Goal: Book appointment/travel/reservation

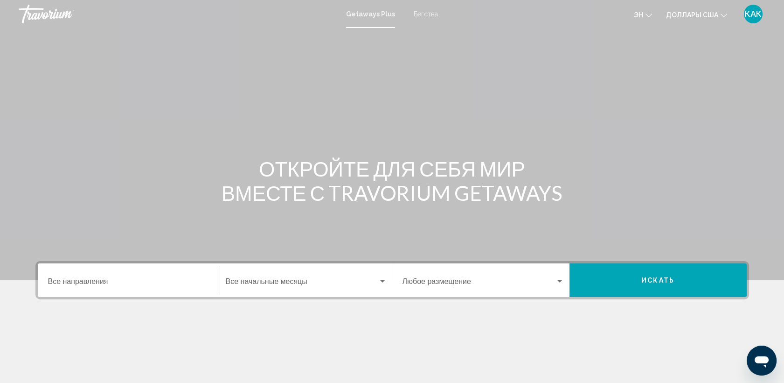
click at [722, 12] on icon "Изменить валюту" at bounding box center [724, 15] width 7 height 7
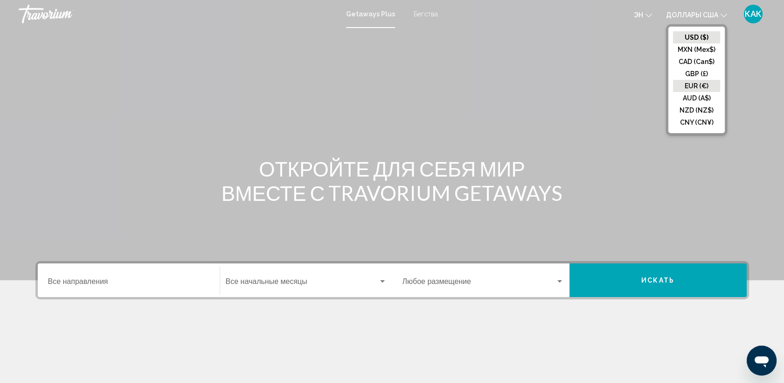
click at [705, 85] on button "EUR (€)" at bounding box center [696, 86] width 47 height 12
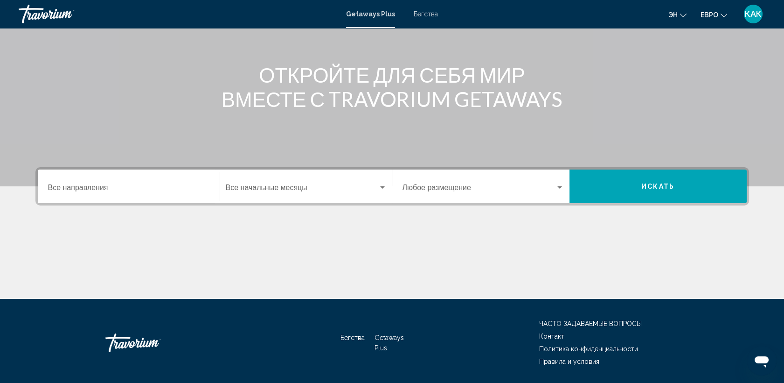
scroll to position [104, 0]
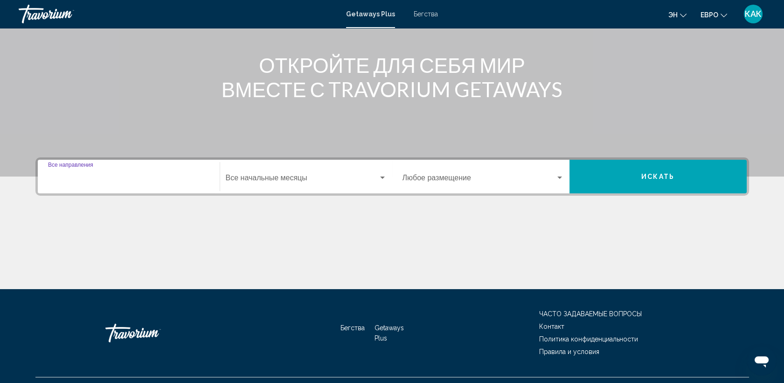
click at [57, 180] on input "Destination Все направления" at bounding box center [128, 179] width 161 height 8
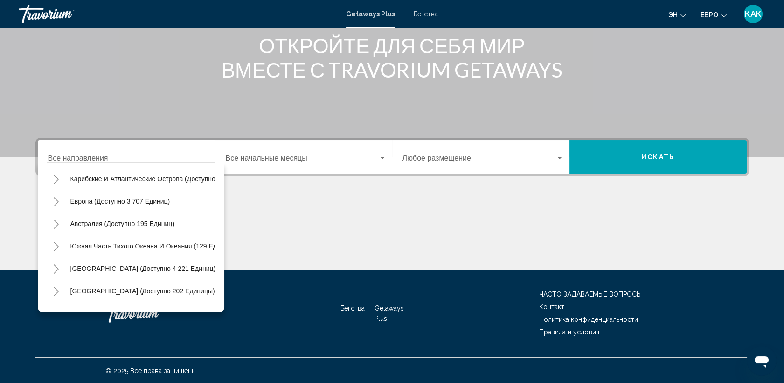
scroll to position [91, 0]
click at [56, 199] on icon "Toggle Europe (доступно 3 707 единиц)" at bounding box center [56, 199] width 7 height 9
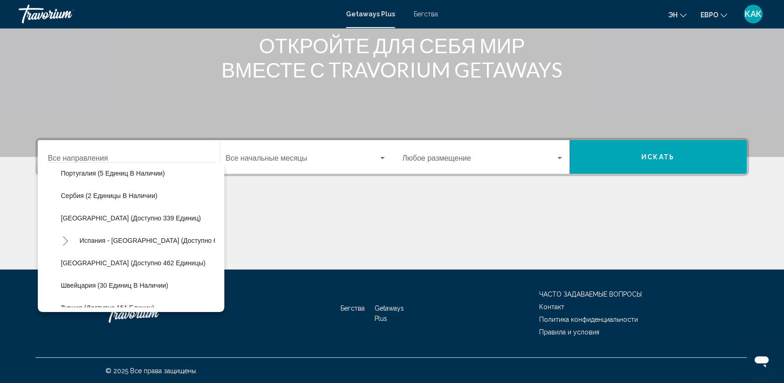
scroll to position [337, 0]
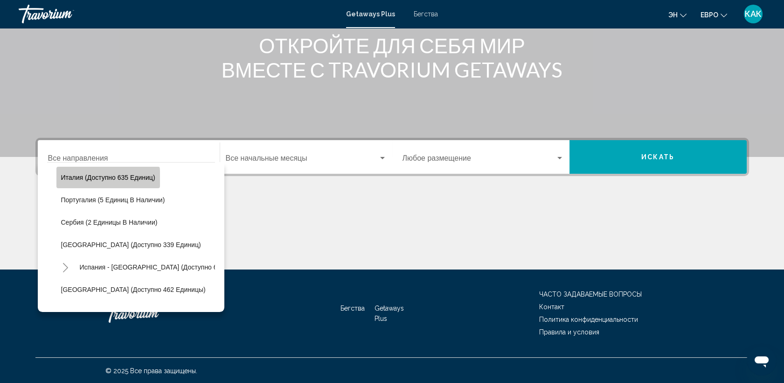
click at [83, 178] on span "Италия (доступно 635 единиц)" at bounding box center [108, 177] width 94 height 7
type input "**********"
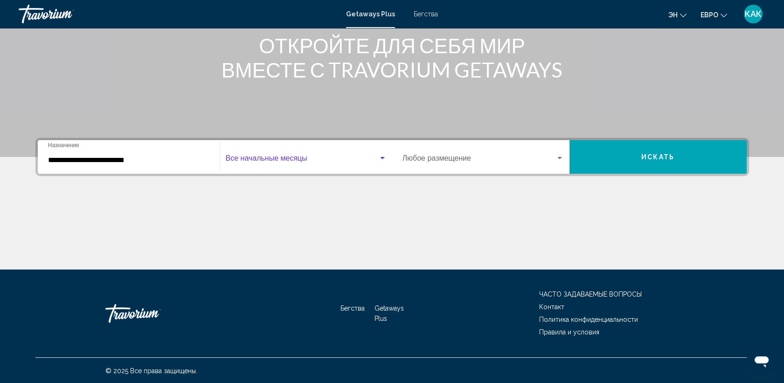
click at [259, 157] on span "Виджет поиска" at bounding box center [302, 160] width 153 height 8
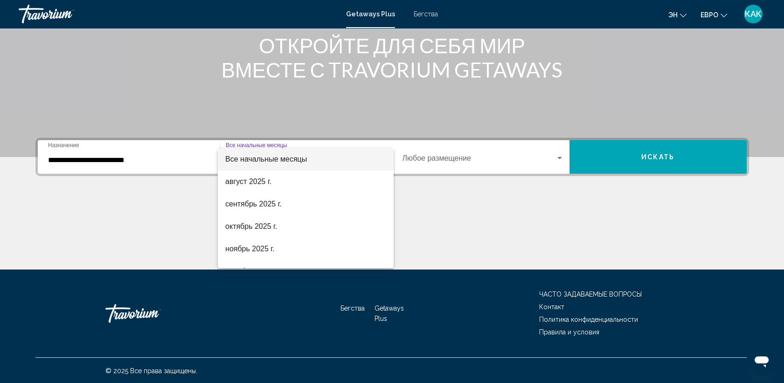
scroll to position [0, 0]
click at [425, 187] on div at bounding box center [392, 191] width 784 height 383
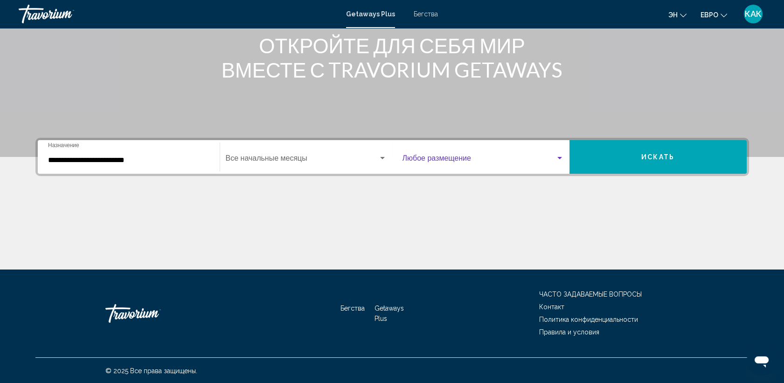
click at [448, 159] on span "Виджет поиска" at bounding box center [479, 160] width 153 height 8
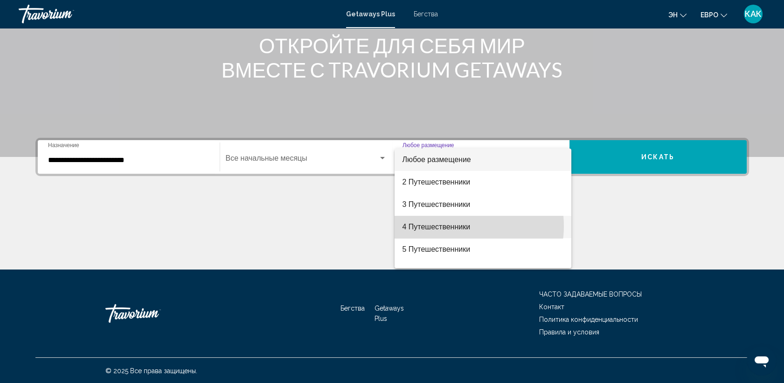
click at [455, 226] on font "4 Путешественники" at bounding box center [436, 227] width 68 height 8
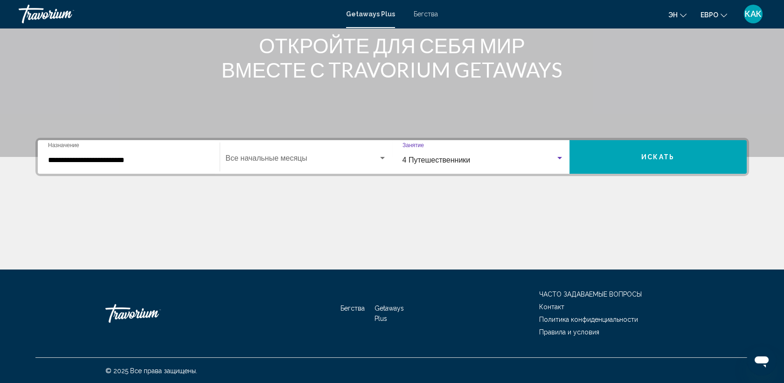
click at [657, 155] on span "Искать" at bounding box center [658, 156] width 33 height 7
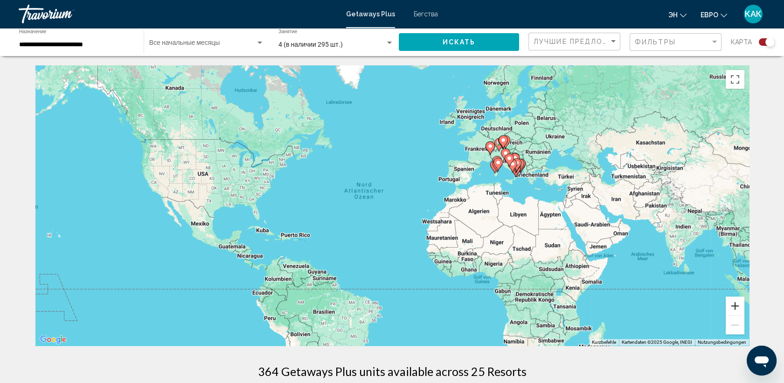
click at [739, 304] on button "Vergrößern" at bounding box center [735, 305] width 19 height 19
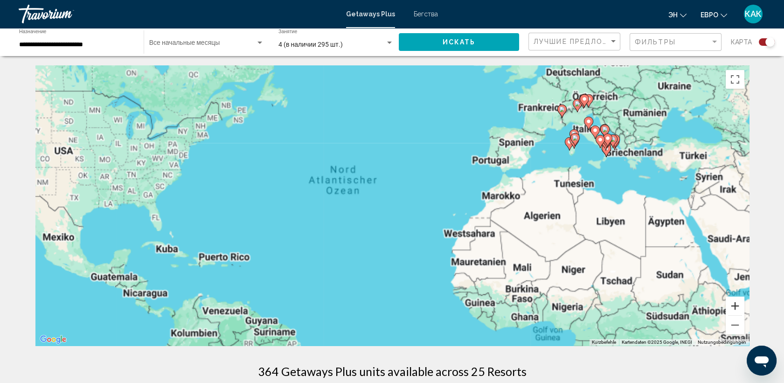
click at [739, 304] on button "Vergrößern" at bounding box center [735, 305] width 19 height 19
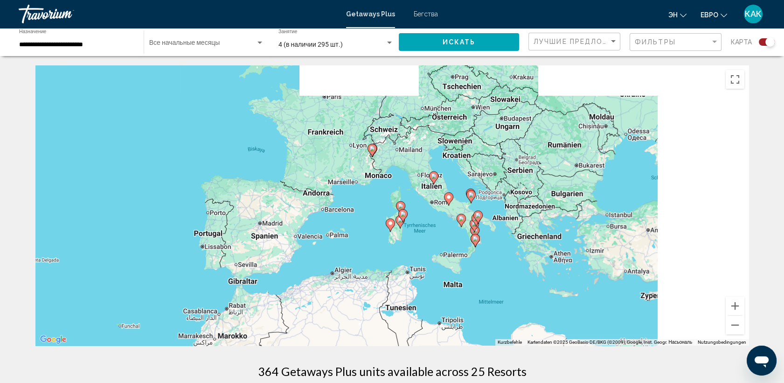
drag, startPoint x: 611, startPoint y: 166, endPoint x: 200, endPoint y: 315, distance: 437.9
click at [199, 318] on div "Um den Modus zum Ziehen mit der Tastatur zu aktivieren, drückst du Alt + Eingab…" at bounding box center [392, 205] width 714 height 280
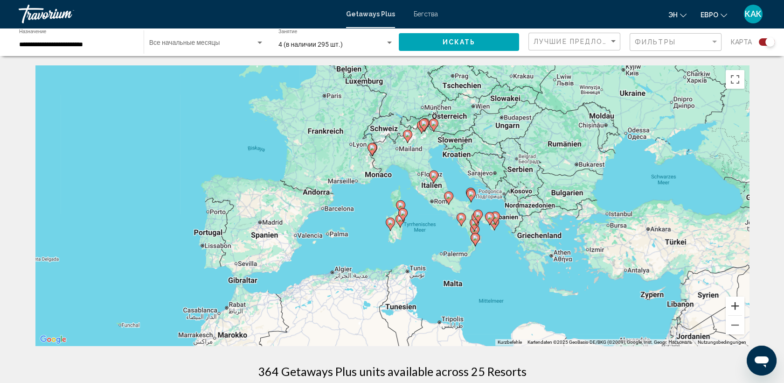
click at [736, 304] on button "Vergrößern" at bounding box center [735, 305] width 19 height 19
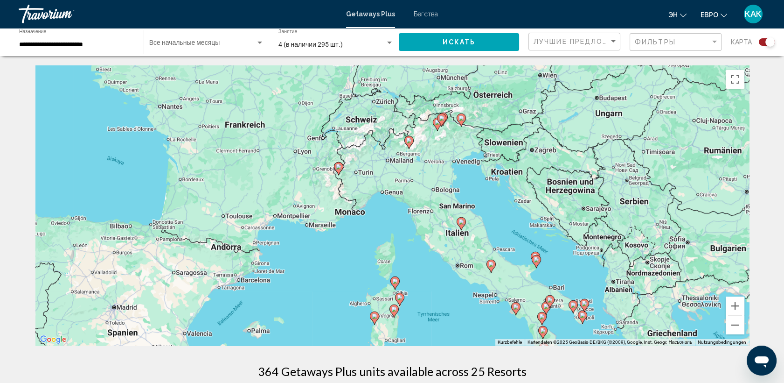
drag, startPoint x: 585, startPoint y: 157, endPoint x: 571, endPoint y: 226, distance: 70.5
click at [571, 226] on div "Um den Modus zum Ziehen mit der Tastatur zu aktivieren, drückst du Alt + Eingab…" at bounding box center [392, 205] width 714 height 280
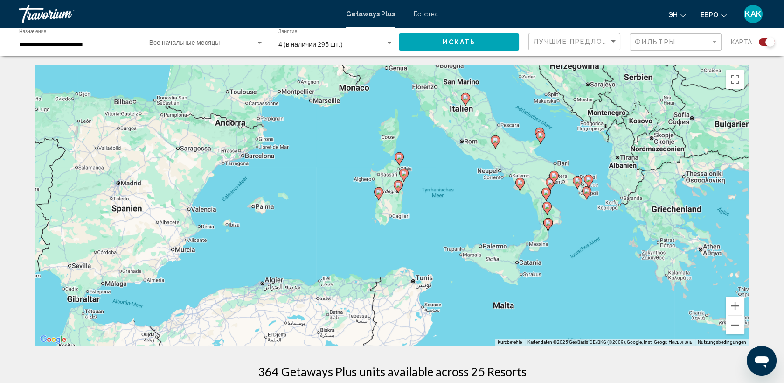
drag, startPoint x: 585, startPoint y: 283, endPoint x: 589, endPoint y: 159, distance: 124.2
click at [589, 159] on div "Um den Modus zum Ziehen mit der Tastatur zu aktivieren, drückst du Alt + Eingab…" at bounding box center [392, 205] width 714 height 280
click at [737, 301] on button "Vergrößern" at bounding box center [735, 305] width 19 height 19
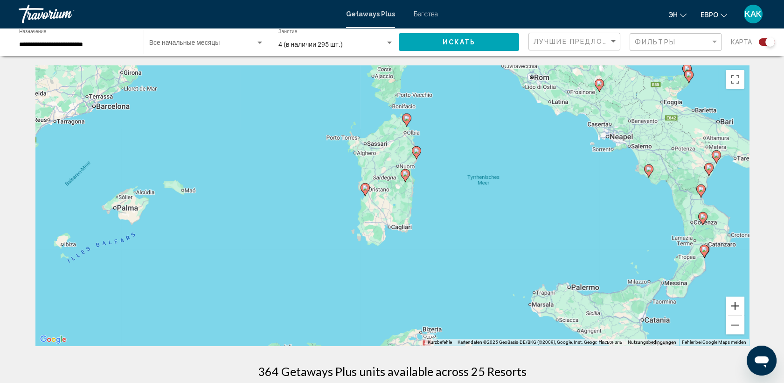
click at [737, 301] on button "Vergrößern" at bounding box center [735, 305] width 19 height 19
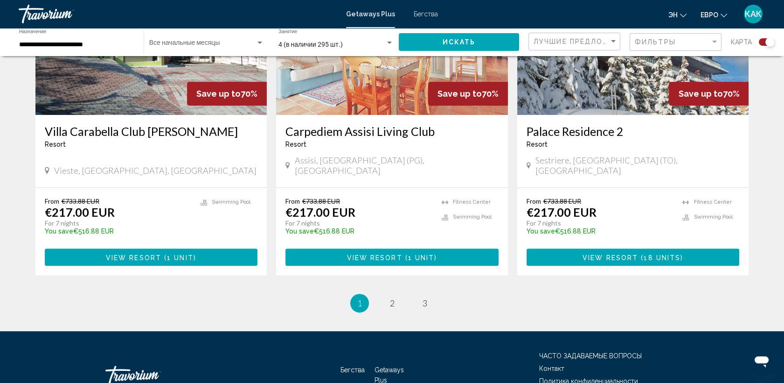
scroll to position [1426, 0]
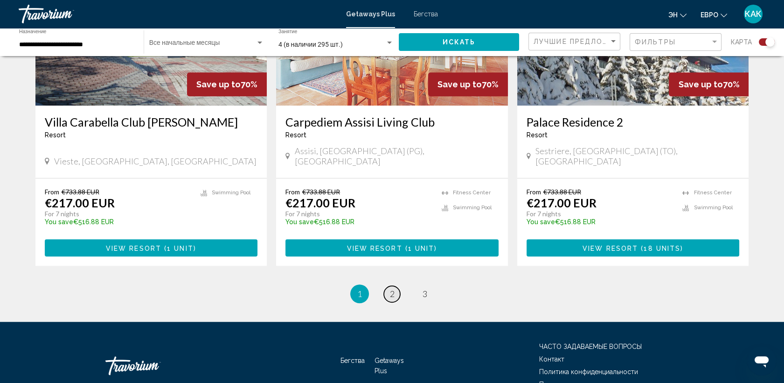
click at [391, 288] on span "2" at bounding box center [392, 293] width 5 height 10
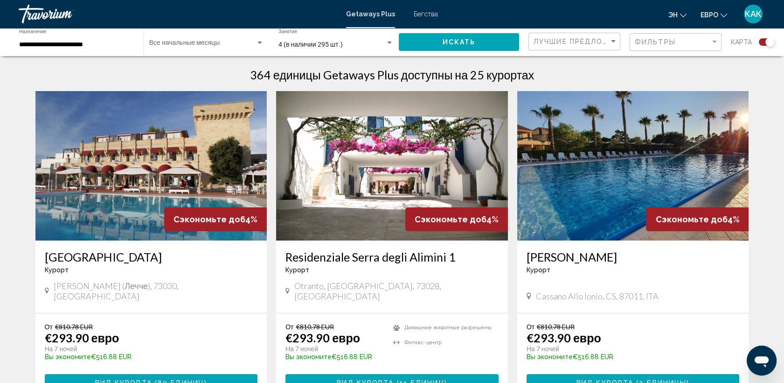
scroll to position [311, 0]
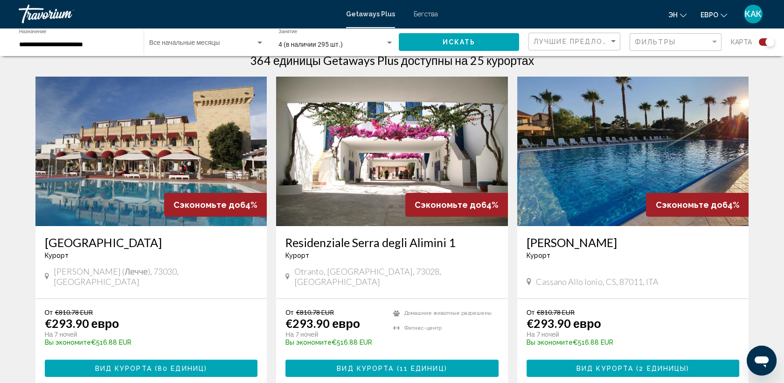
click at [183, 157] on img "Основное содержание" at bounding box center [151, 151] width 232 height 149
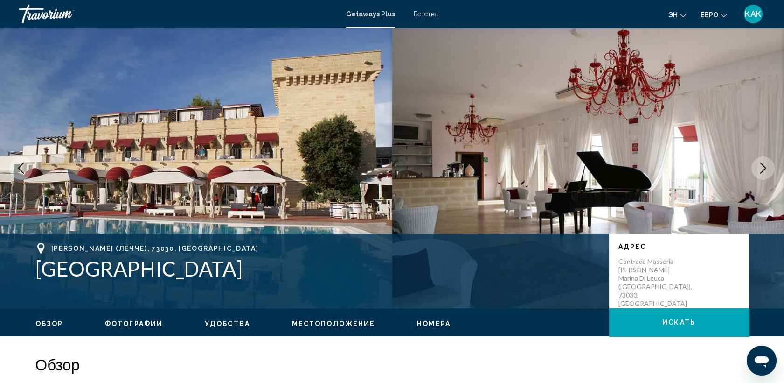
click at [763, 167] on icon "Следующее изображение" at bounding box center [763, 167] width 11 height 11
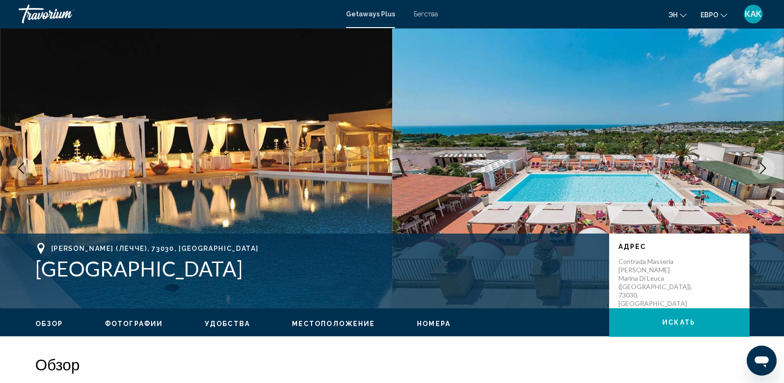
click at [761, 167] on icon "Следующее изображение" at bounding box center [763, 167] width 11 height 11
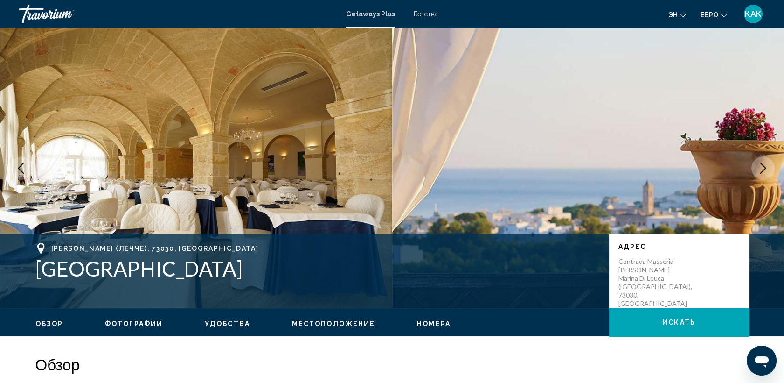
click at [761, 167] on icon "Следующее изображение" at bounding box center [763, 167] width 11 height 11
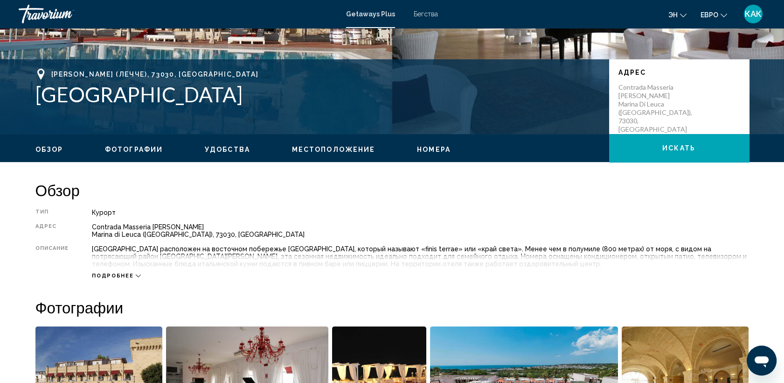
scroll to position [87, 0]
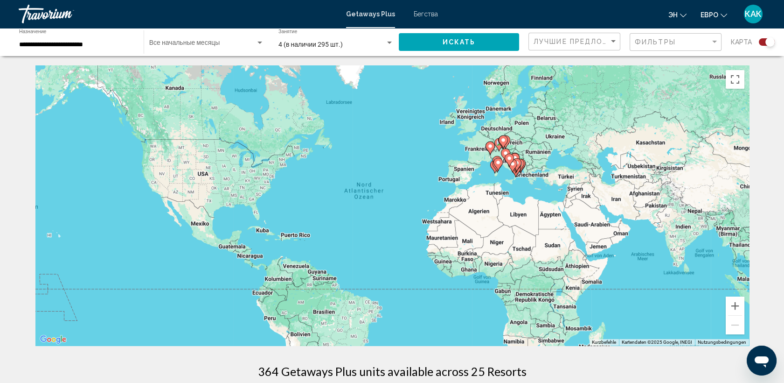
click at [429, 14] on span "Бегства" at bounding box center [426, 13] width 24 height 7
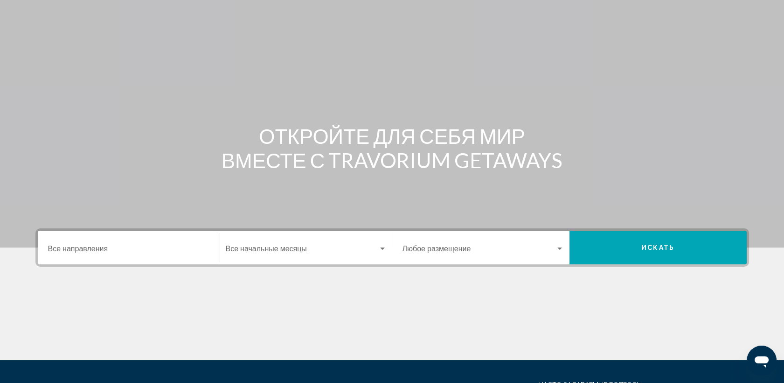
scroll to position [104, 0]
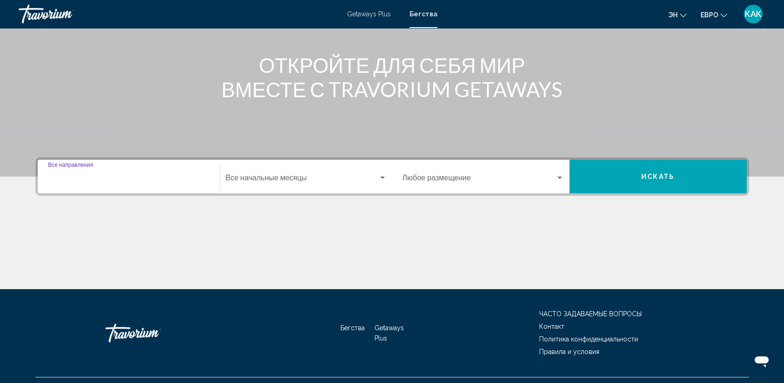
click at [63, 179] on input "Destination Все направления" at bounding box center [128, 179] width 161 height 8
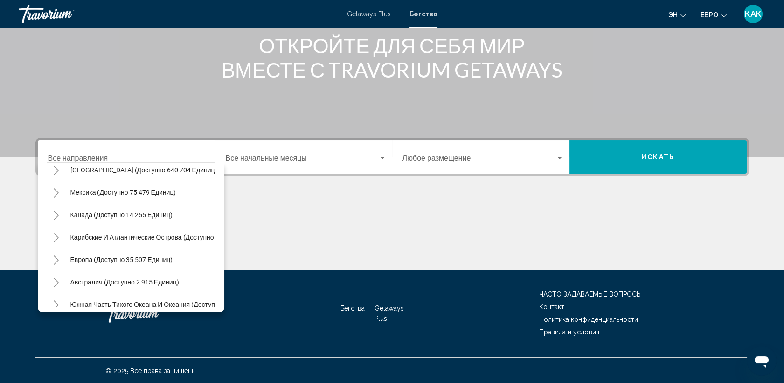
scroll to position [3, 0]
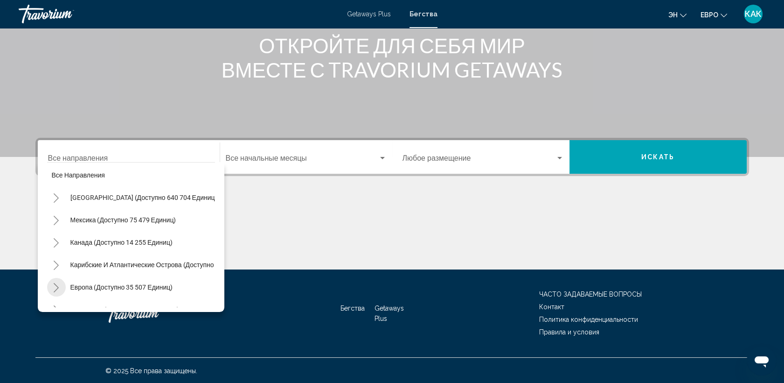
click at [55, 286] on icon "Toggle Europe (доступно 35 507 единиц)" at bounding box center [56, 287] width 7 height 9
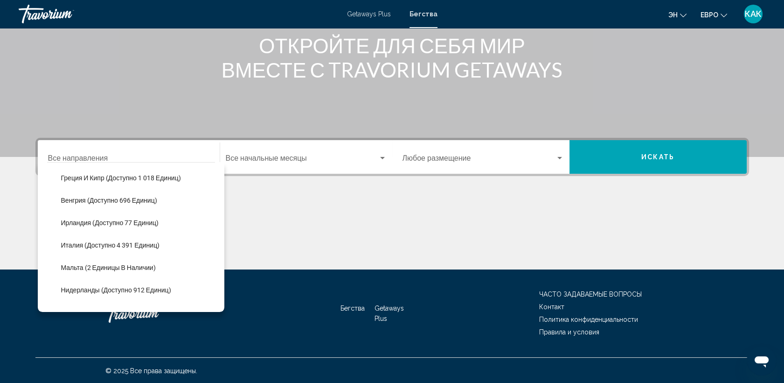
scroll to position [335, 0]
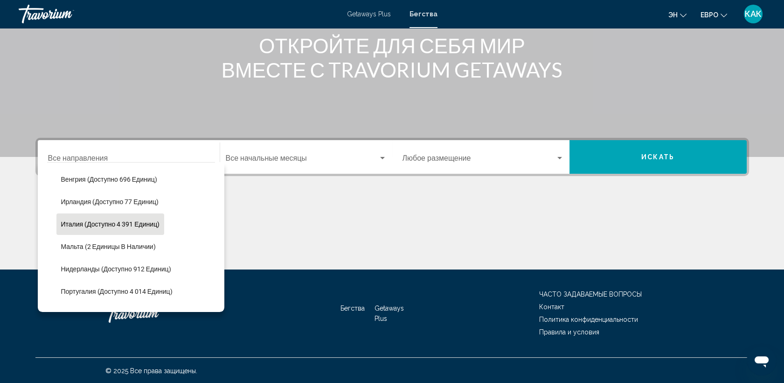
click at [128, 223] on span "Италия (доступно 4 391 единиц)" at bounding box center [110, 223] width 99 height 7
type input "**********"
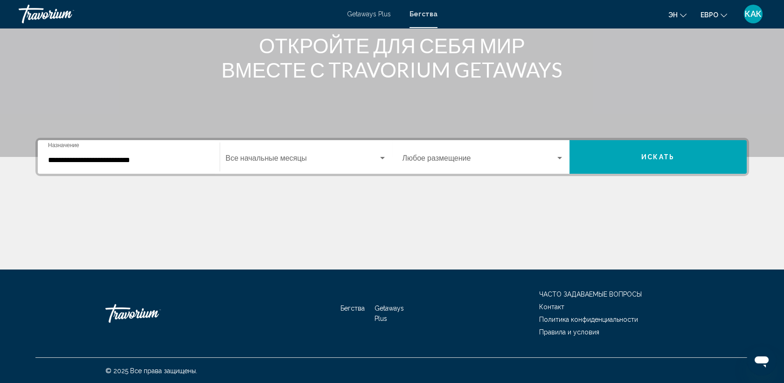
drag, startPoint x: 304, startPoint y: 204, endPoint x: 222, endPoint y: 214, distance: 82.8
click at [222, 214] on div "Основное содержание" at bounding box center [392, 234] width 714 height 70
click at [559, 155] on div "Виджет поиска" at bounding box center [560, 157] width 8 height 7
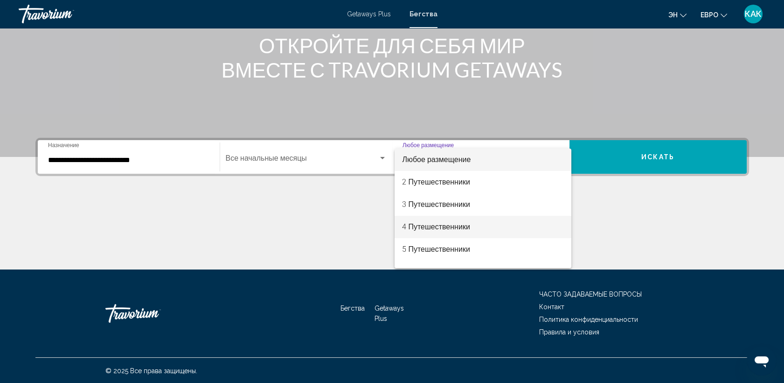
click at [452, 226] on font "4 Путешественники" at bounding box center [436, 226] width 68 height 9
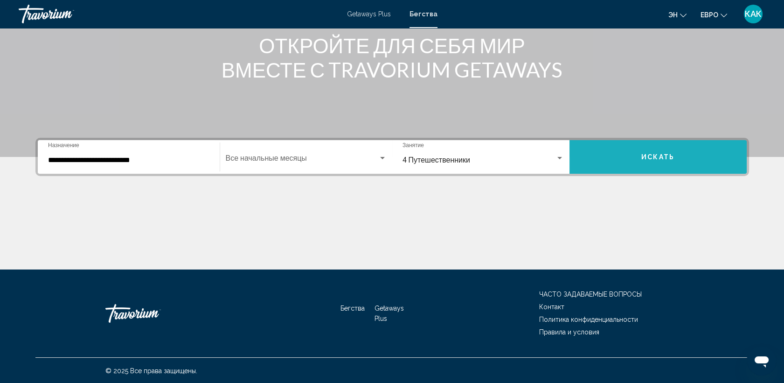
click at [649, 158] on span "Искать" at bounding box center [658, 156] width 33 height 7
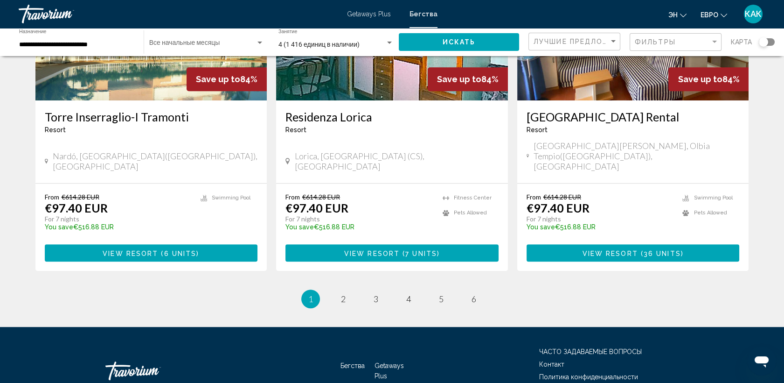
scroll to position [1137, 0]
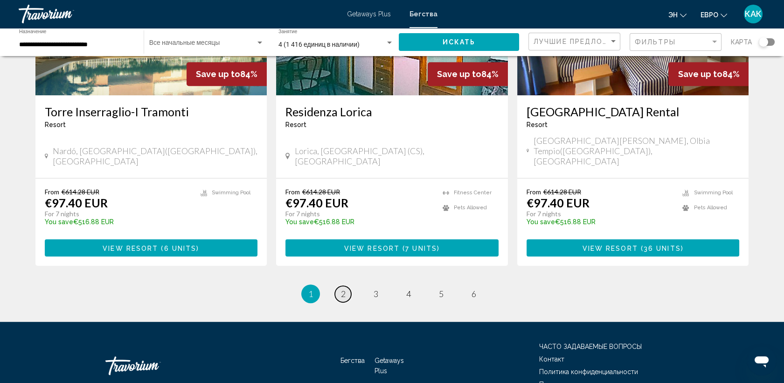
click at [343, 288] on span "2" at bounding box center [343, 293] width 5 height 10
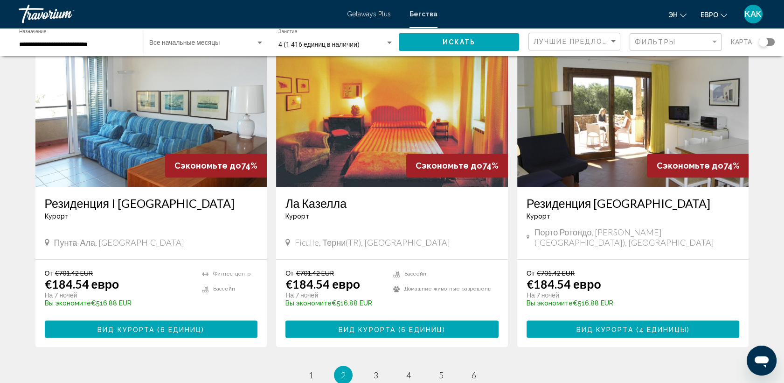
scroll to position [1137, 0]
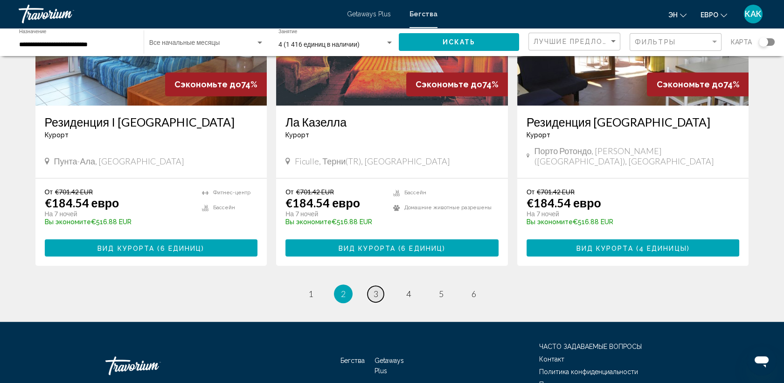
click at [375, 288] on span "3" at bounding box center [376, 293] width 5 height 10
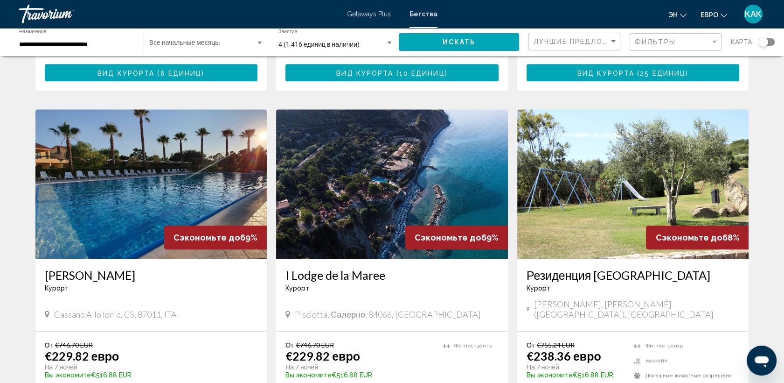
scroll to position [1088, 0]
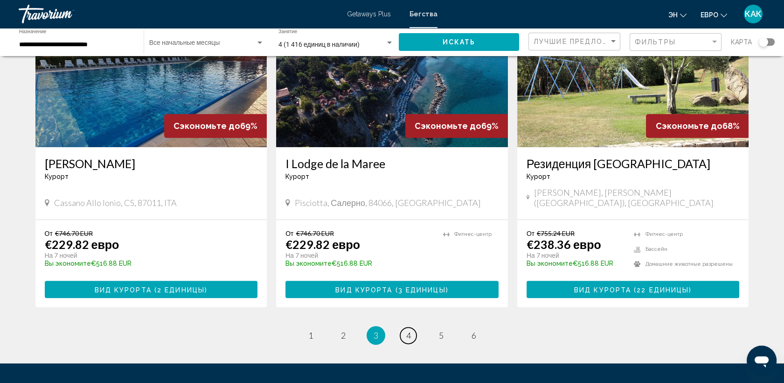
click at [410, 330] on span "4" at bounding box center [408, 335] width 5 height 10
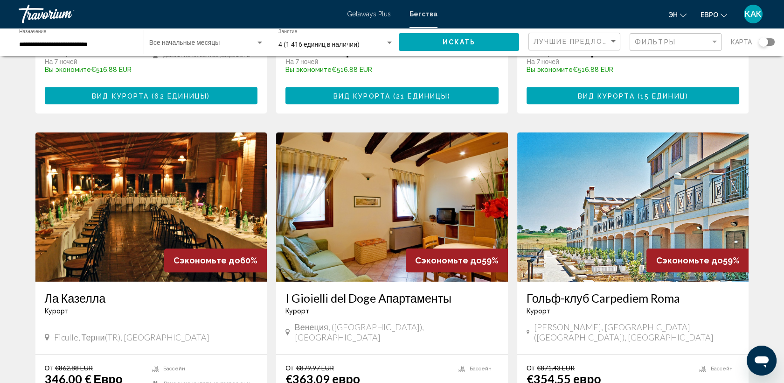
scroll to position [1140, 0]
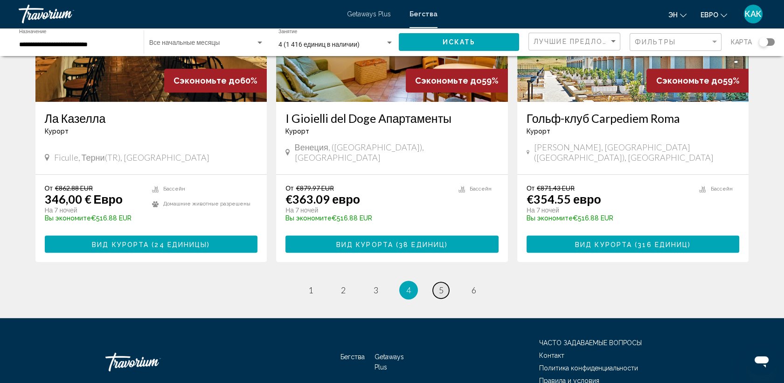
click at [441, 285] on span "5" at bounding box center [441, 290] width 5 height 10
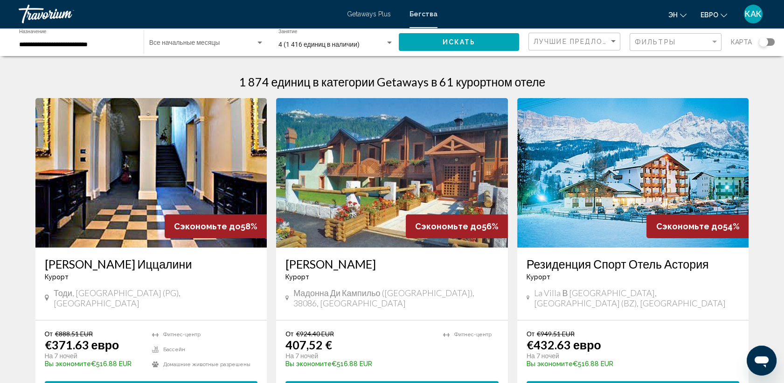
click at [515, 294] on app-weeks-search-item "Сэкономьте до 54% Резиденция Спорт Отель Астория [GEOGRAPHIC_DATA] - This is an…" at bounding box center [633, 252] width 241 height 309
